Goal: Find specific page/section: Find specific page/section

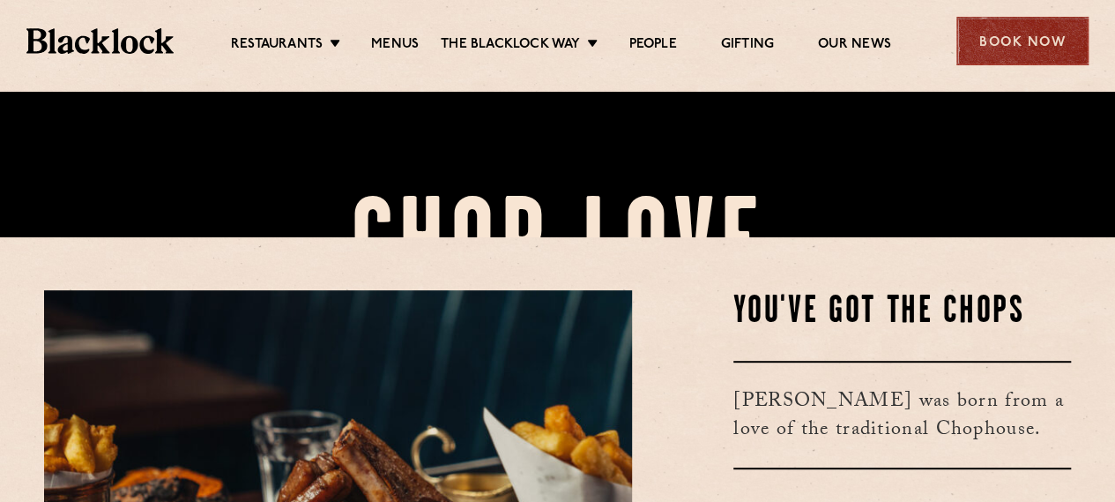
click at [984, 51] on div "Book Now" at bounding box center [1023, 41] width 132 height 48
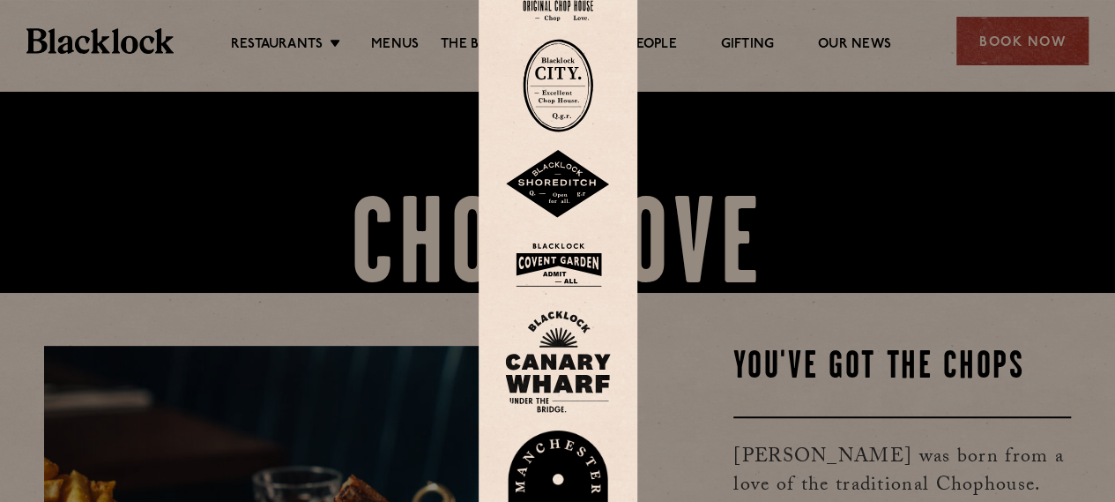
scroll to position [176, 0]
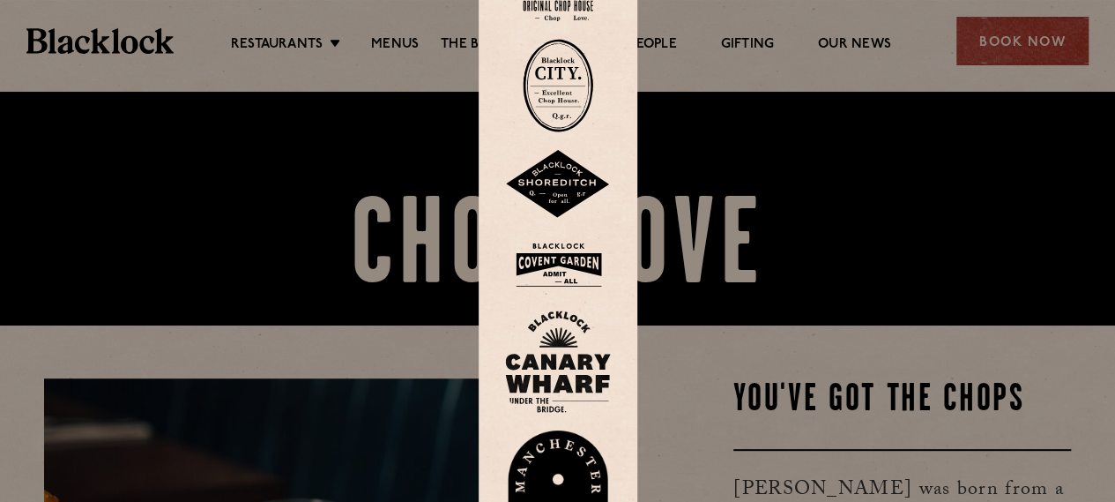
click at [563, 121] on img at bounding box center [558, 85] width 71 height 93
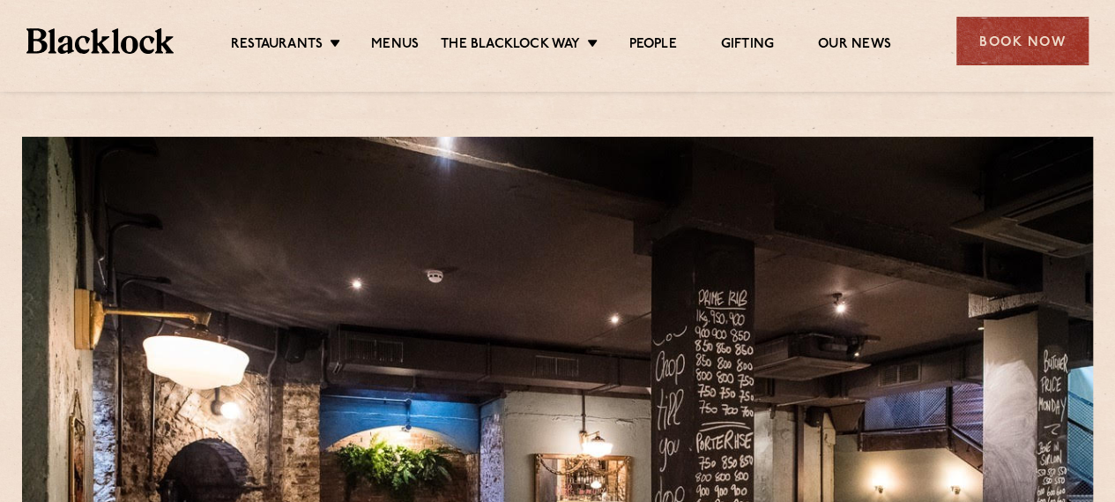
click at [273, 33] on ul "Restaurants Soho City Shoreditch Covent Garden Canary Wharf Manchester Birmingh…" at bounding box center [561, 41] width 774 height 28
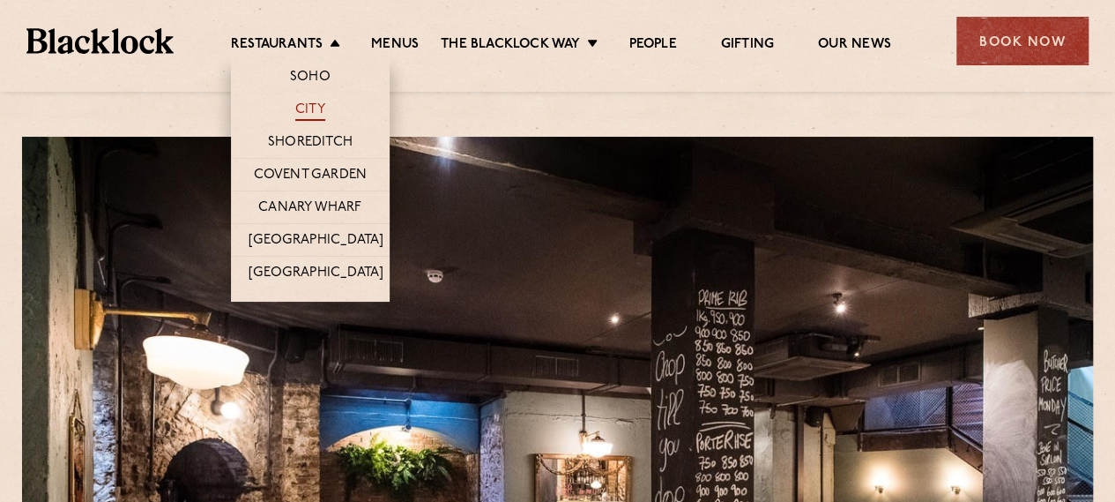
click at [308, 110] on link "City" at bounding box center [310, 110] width 30 height 19
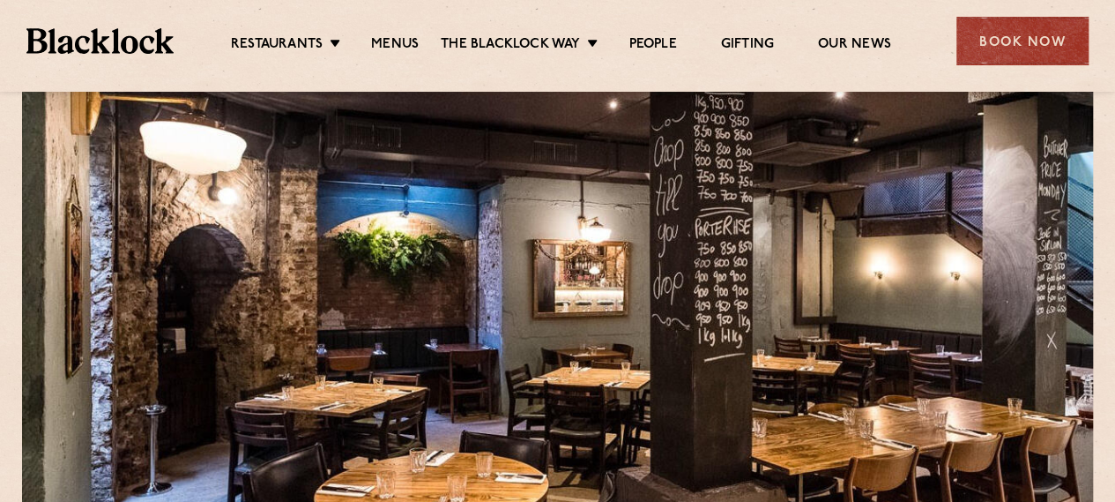
scroll to position [529, 0]
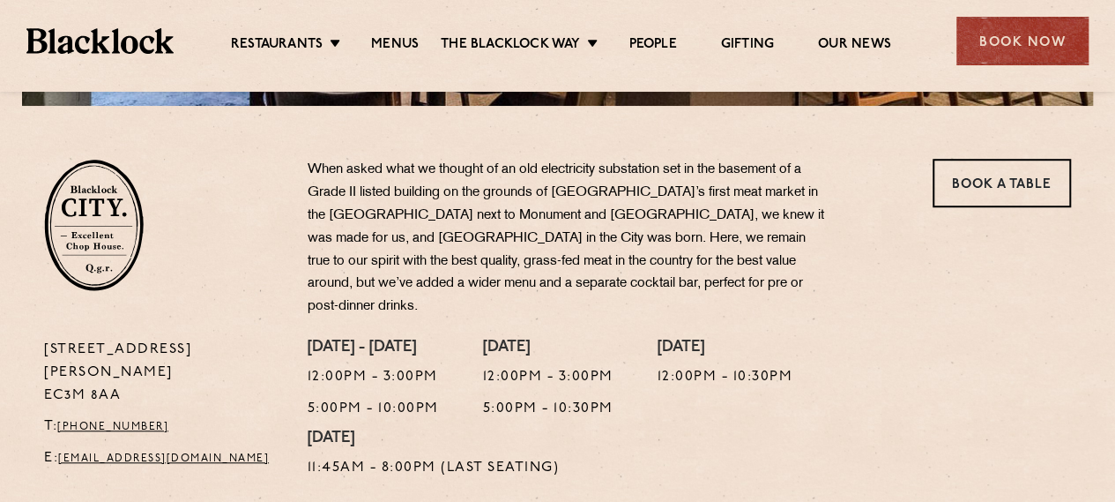
drag, startPoint x: 131, startPoint y: 351, endPoint x: 9, endPoint y: 334, distance: 123.7
click at [9, 334] on section "13 Philpot Lane EC3M 8AA T: +44 20 7998 7676 E: city@theblacklock.com When aske…" at bounding box center [557, 297] width 1115 height 383
copy p "13 Philpot Lane EC3M 8AA"
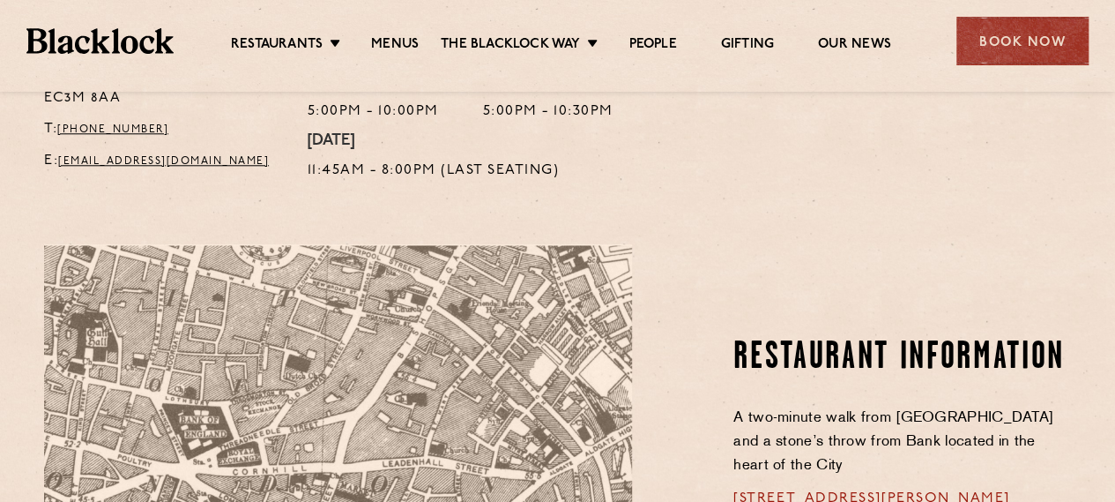
scroll to position [970, 0]
